Goal: Navigation & Orientation: Find specific page/section

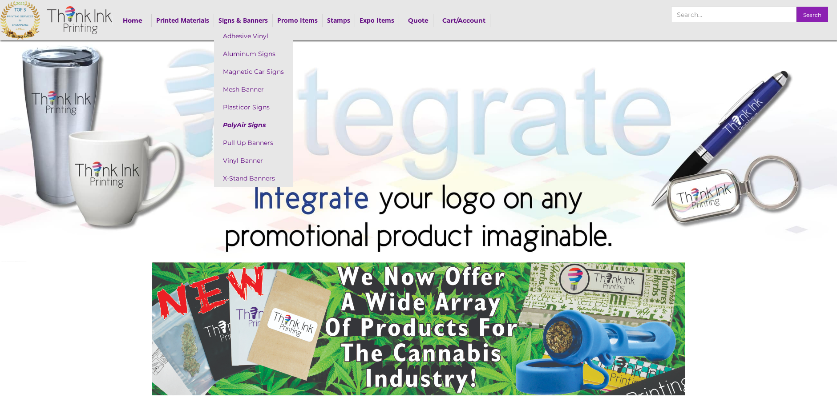
click at [248, 126] on link "PolyAir Signs" at bounding box center [253, 125] width 79 height 18
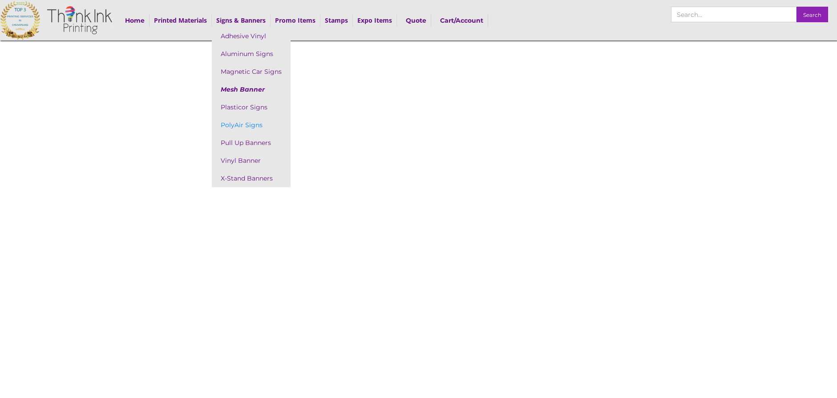
click at [256, 90] on link "Mesh Banner" at bounding box center [251, 90] width 79 height 18
click at [255, 108] on link "Plasticor Signs" at bounding box center [251, 107] width 79 height 18
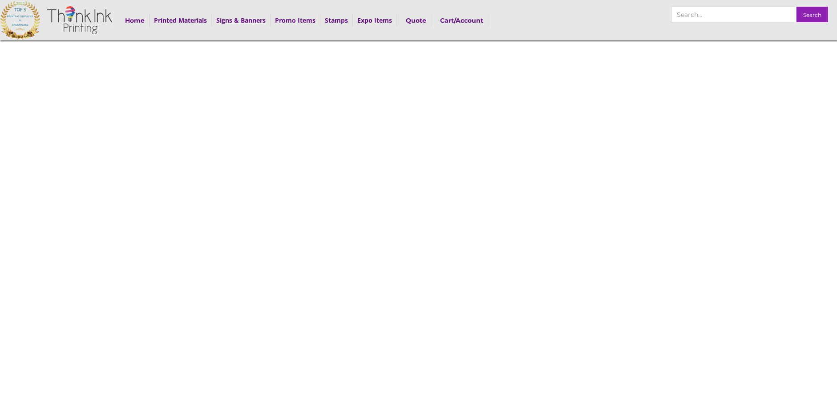
click at [232, 18] on strong "Signs & Banners" at bounding box center [240, 20] width 49 height 8
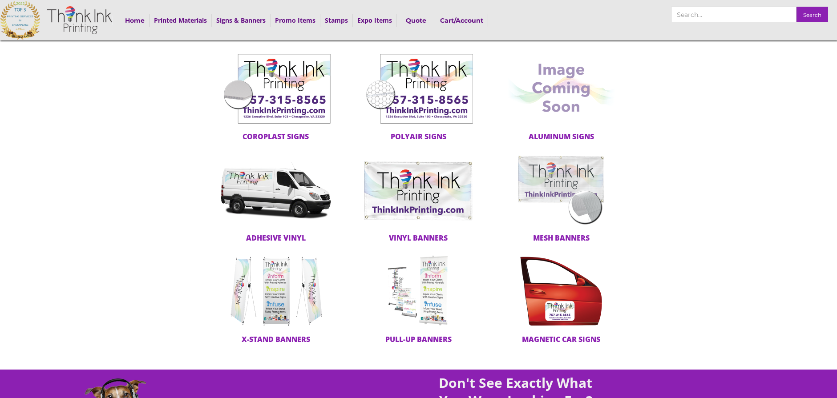
scroll to position [55, 0]
click at [423, 207] on img at bounding box center [418, 190] width 111 height 71
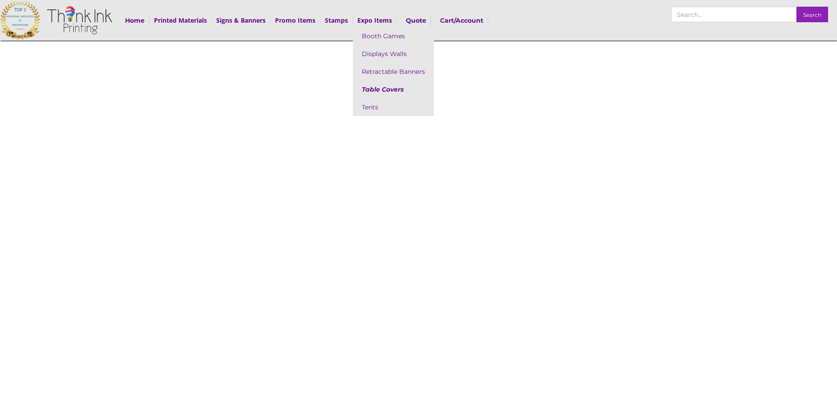
click at [380, 83] on link "Table Covers" at bounding box center [393, 90] width 81 height 18
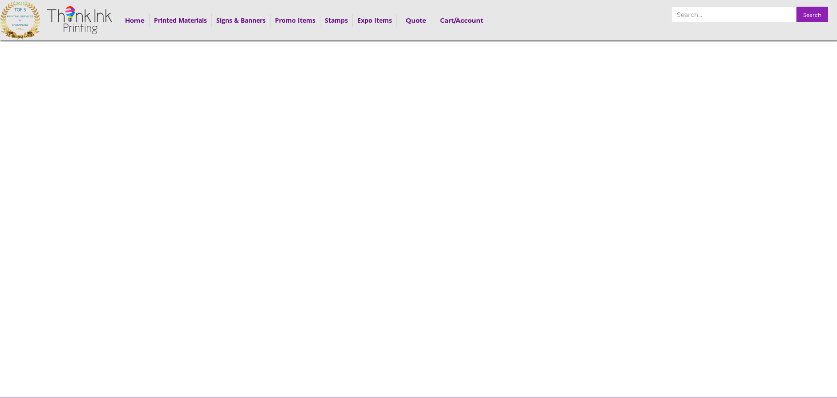
click at [71, 21] on img at bounding box center [79, 20] width 65 height 37
click at [80, 21] on img at bounding box center [79, 20] width 65 height 37
click at [136, 24] on link "Home" at bounding box center [135, 20] width 29 height 13
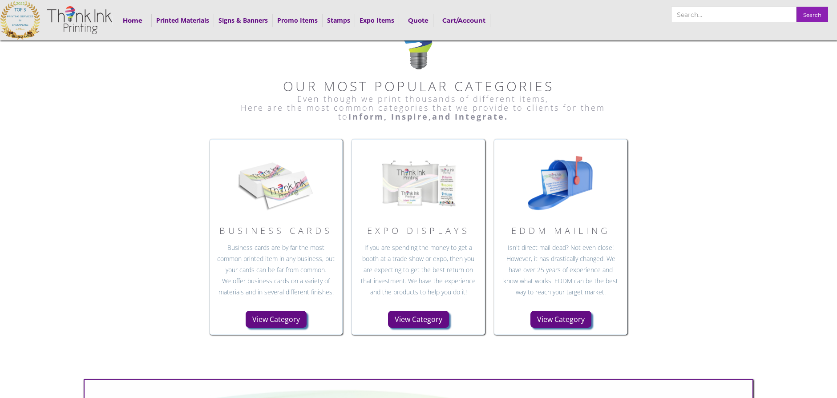
scroll to position [420, 0]
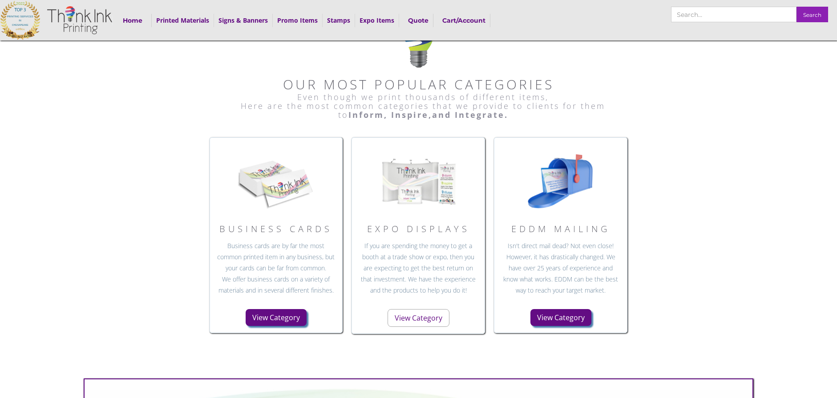
click at [421, 322] on link "View Category" at bounding box center [419, 318] width 62 height 18
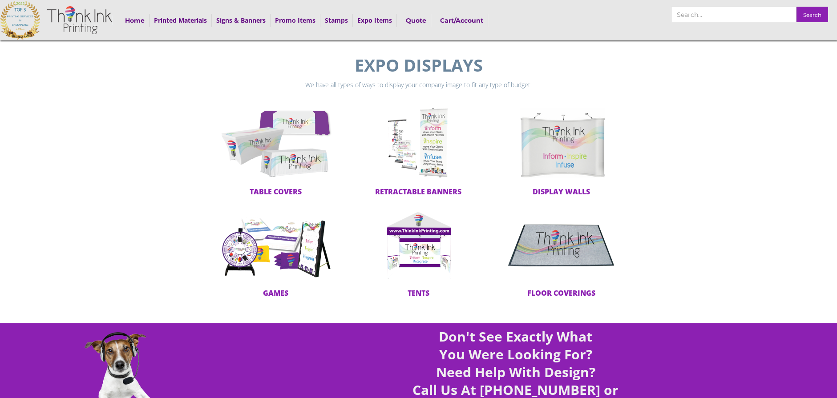
click at [565, 191] on span "display walls" at bounding box center [561, 192] width 57 height 10
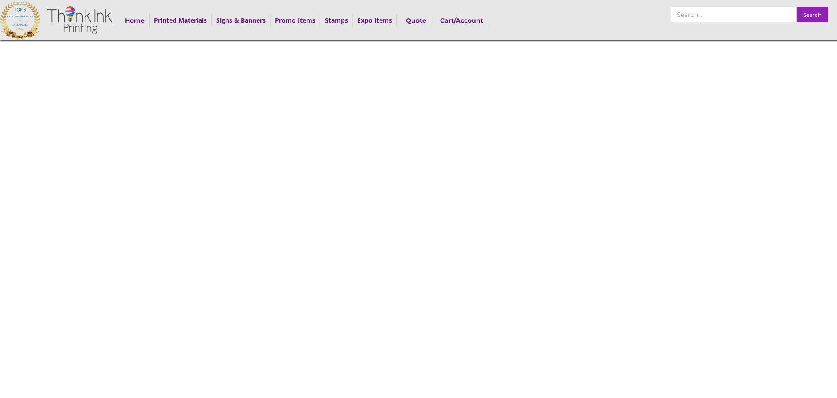
scroll to position [24, 0]
